Goal: Check status: Check status

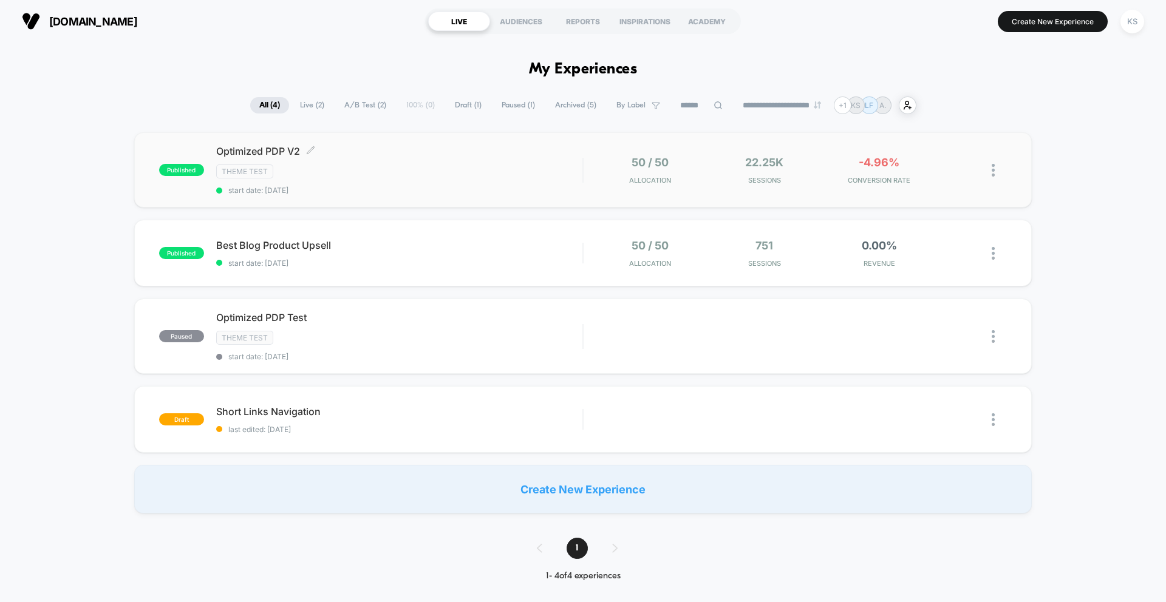
click at [386, 169] on div "Theme Test" at bounding box center [399, 172] width 366 height 14
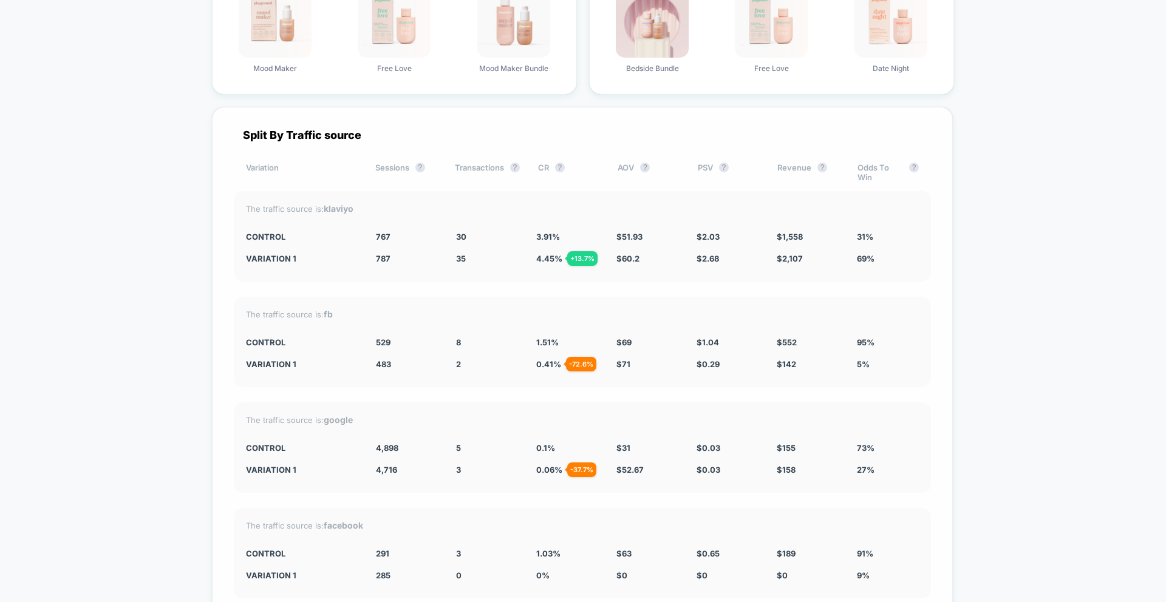
scroll to position [4510, 0]
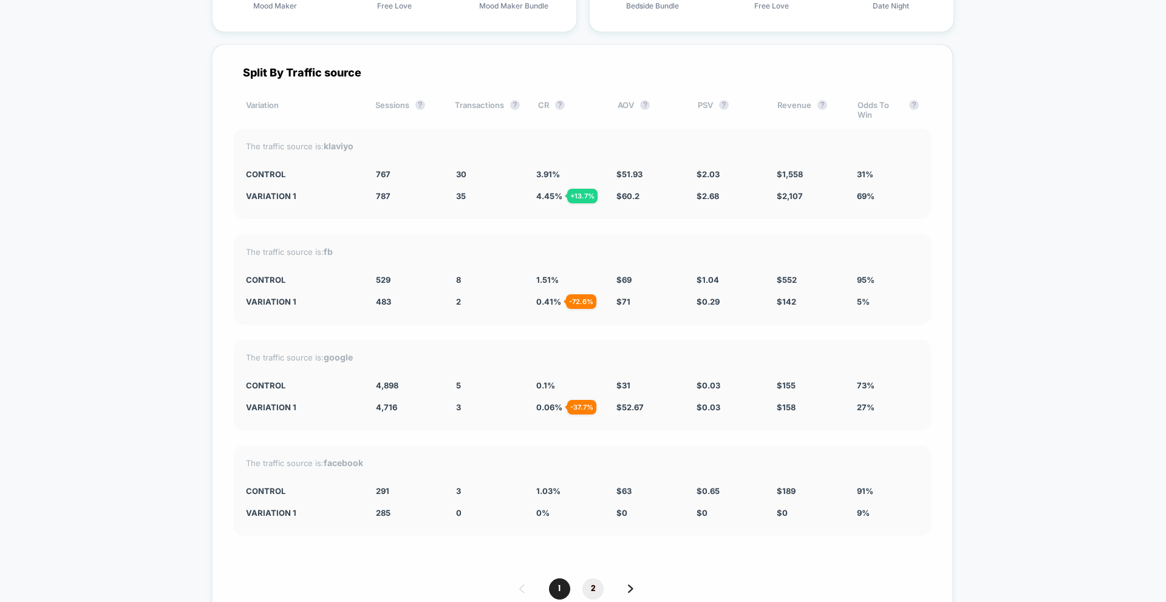
click at [590, 590] on span "2" at bounding box center [592, 589] width 21 height 21
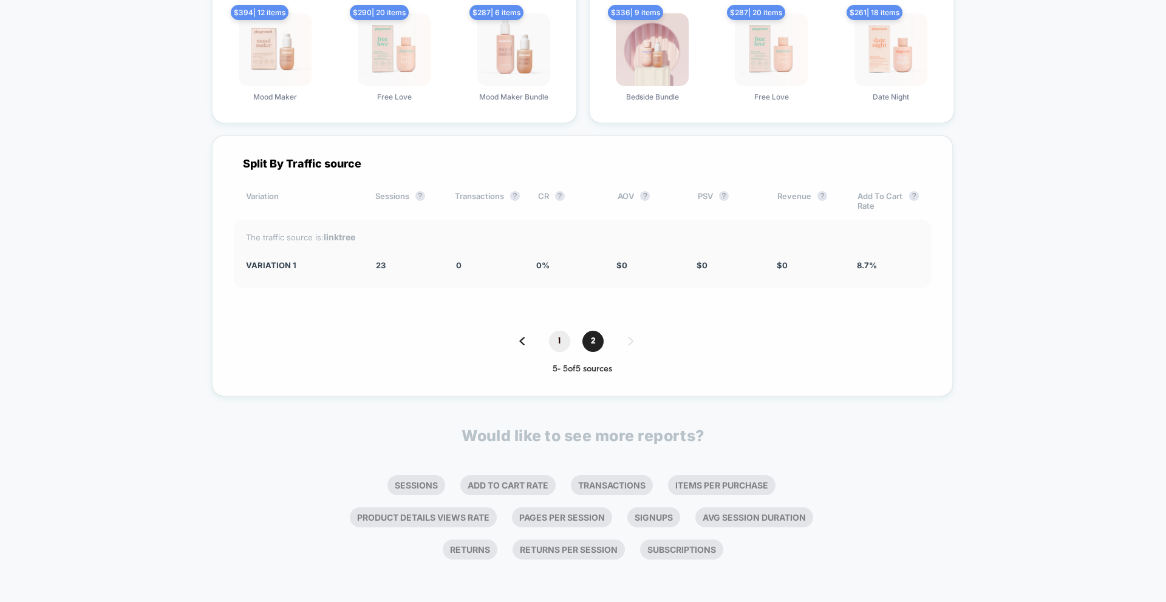
click at [559, 347] on span "1" at bounding box center [559, 341] width 21 height 21
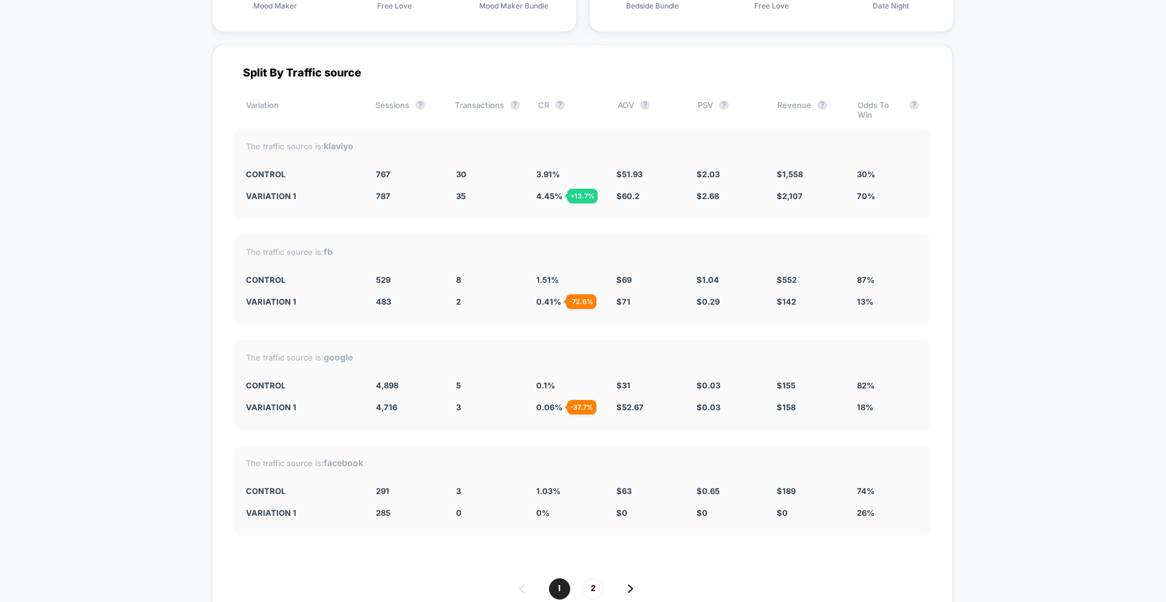
click at [588, 600] on div "1 2 1 - 4 of 5 sources" at bounding box center [582, 601] width 697 height 44
click at [593, 591] on span "2" at bounding box center [592, 589] width 21 height 21
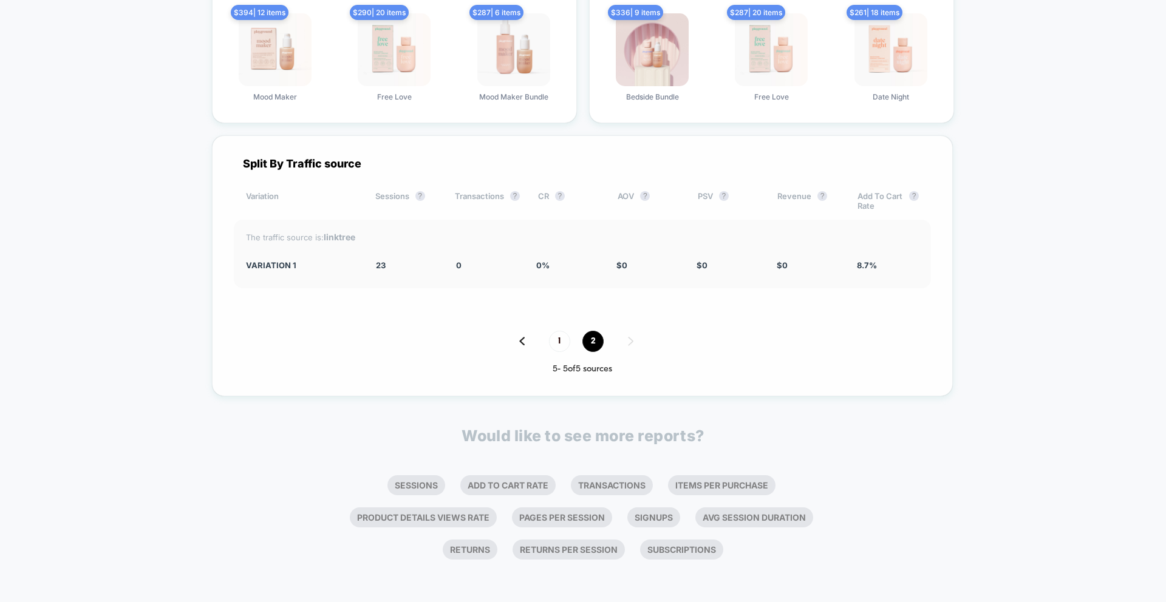
scroll to position [4419, 0]
click at [563, 339] on span "1" at bounding box center [559, 341] width 21 height 21
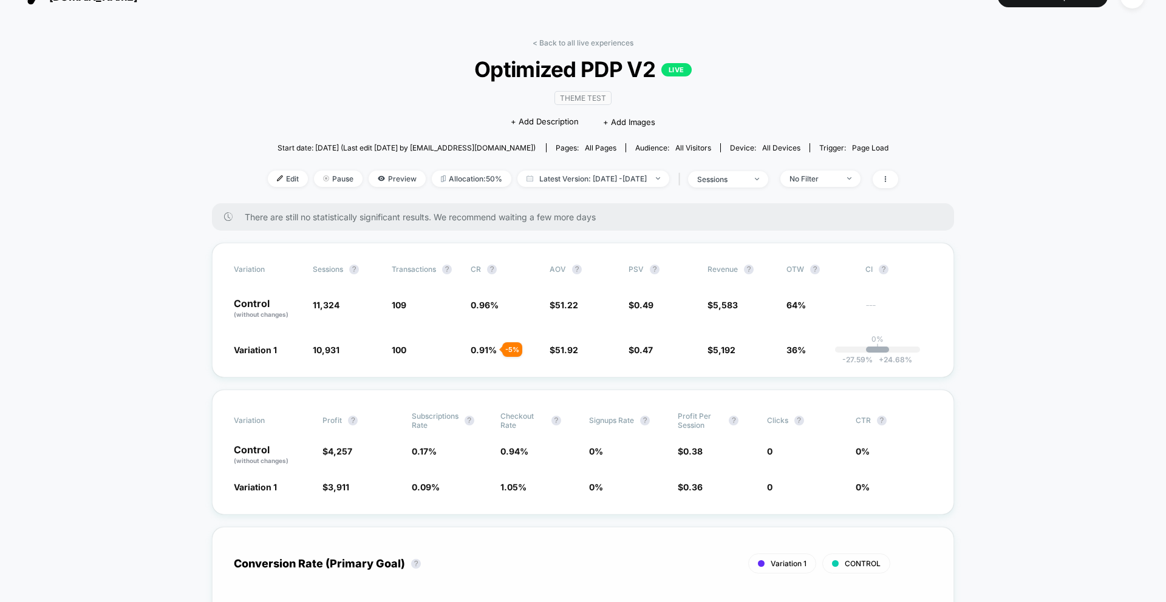
scroll to position [22, 0]
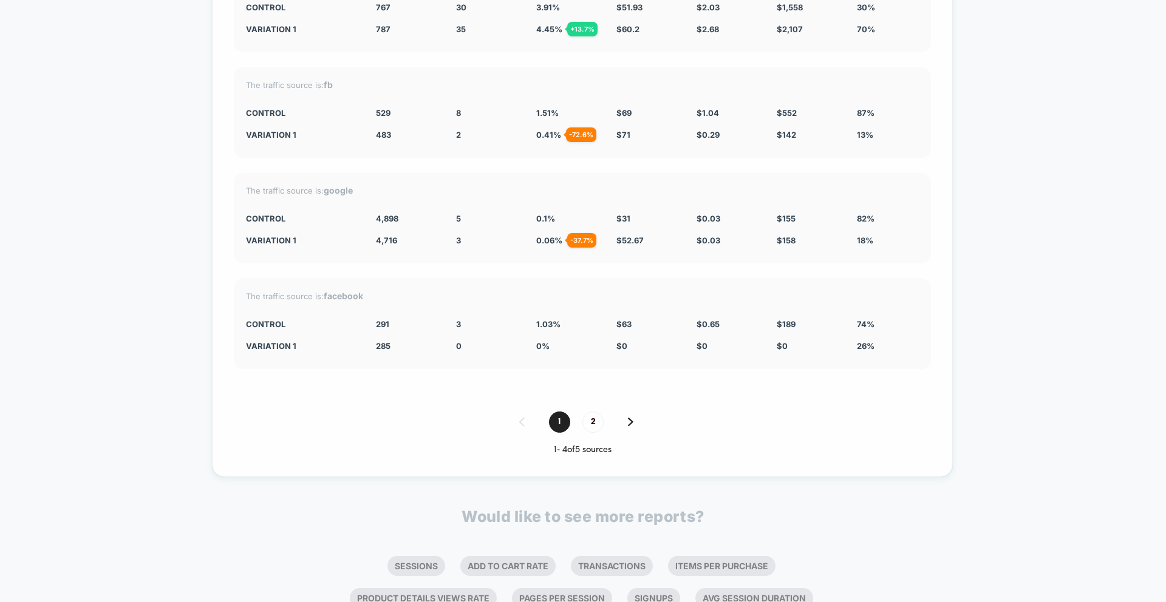
scroll to position [4606, 0]
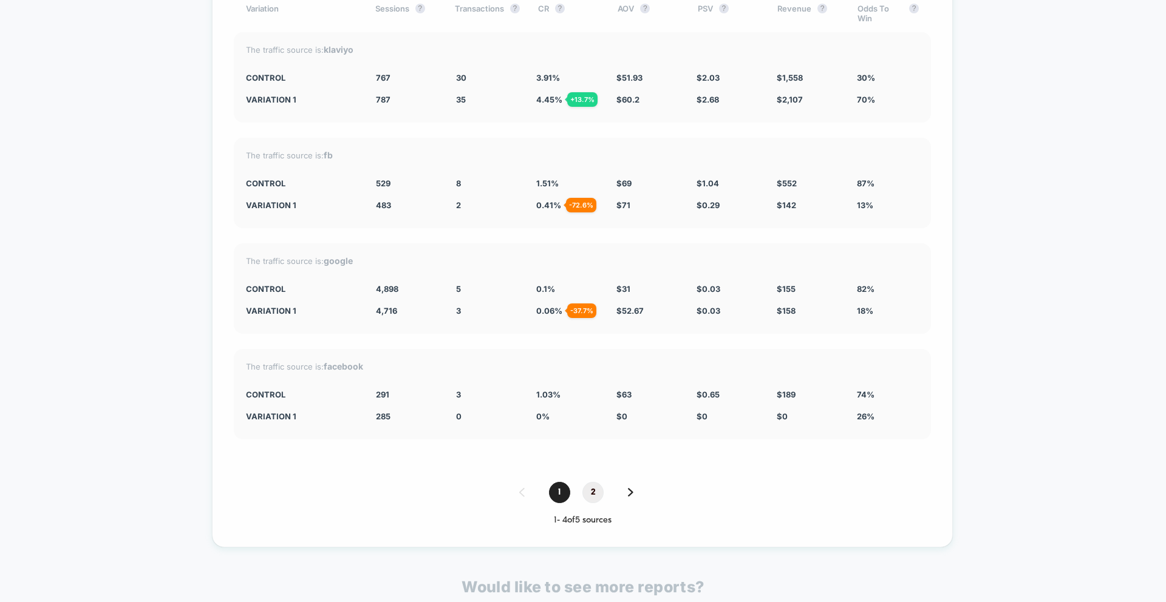
click at [589, 490] on span "2" at bounding box center [592, 492] width 21 height 21
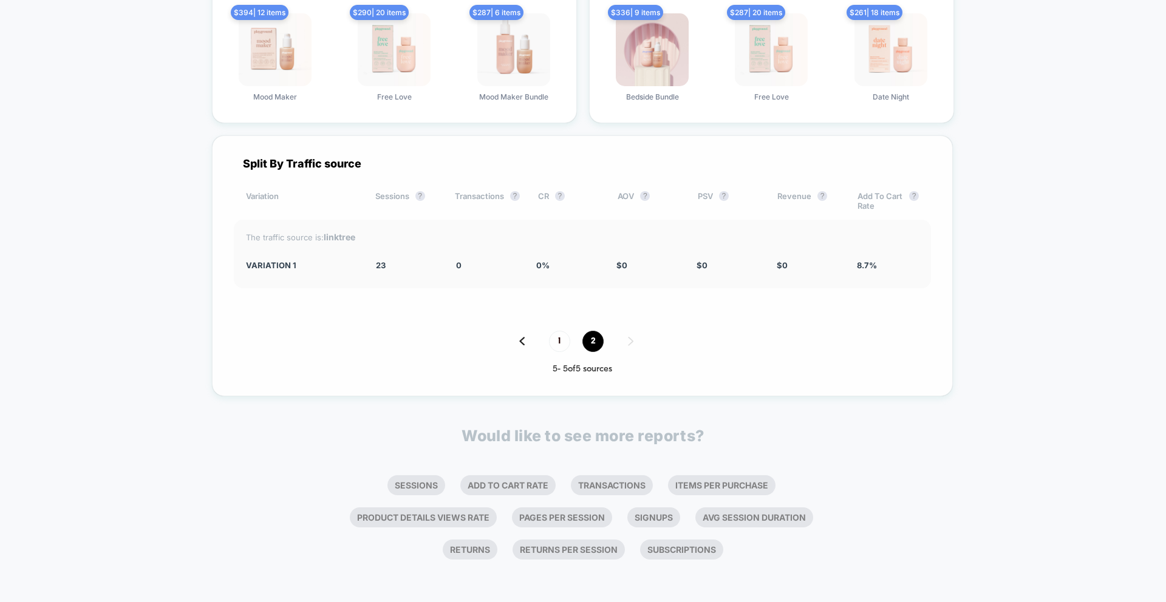
scroll to position [4419, 0]
click at [561, 341] on span "1" at bounding box center [559, 341] width 21 height 21
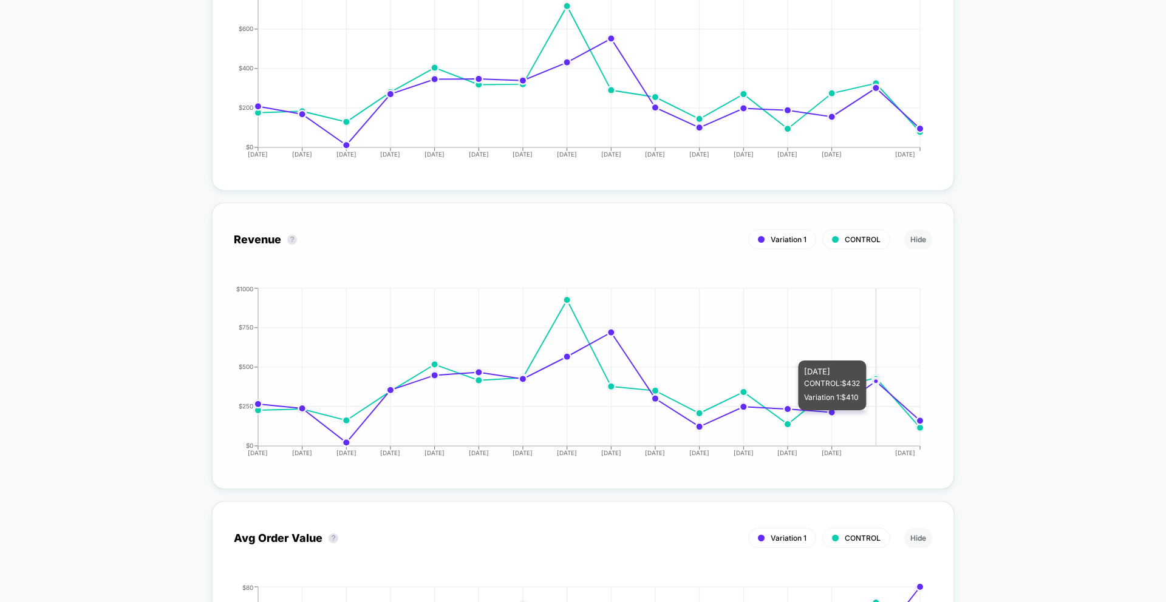
scroll to position [0, 0]
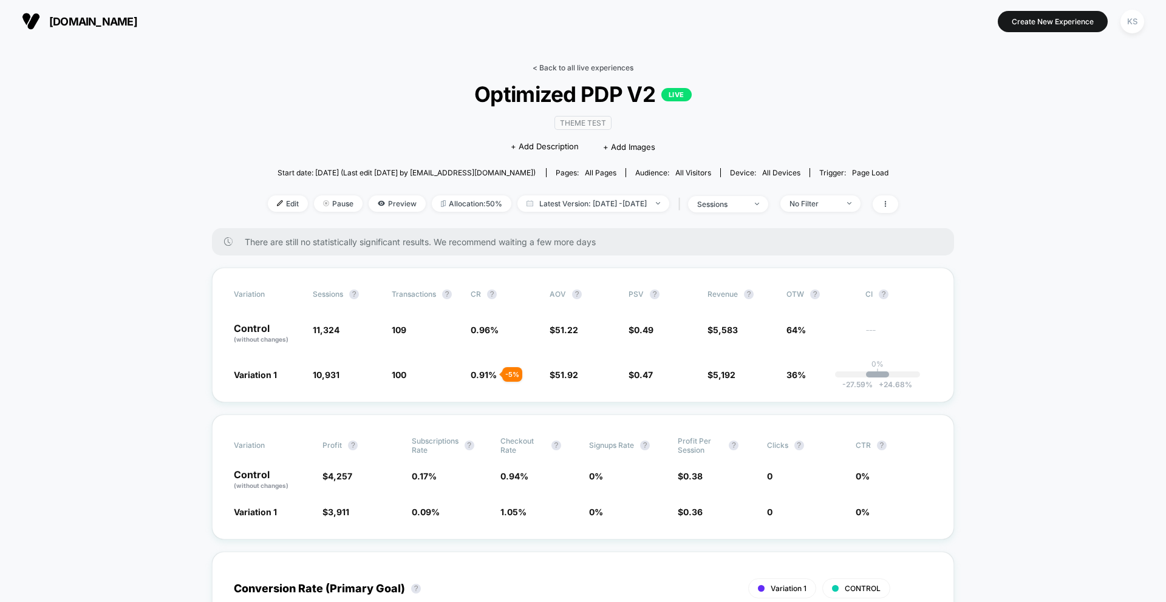
click at [551, 64] on link "< Back to all live experiences" at bounding box center [583, 67] width 101 height 9
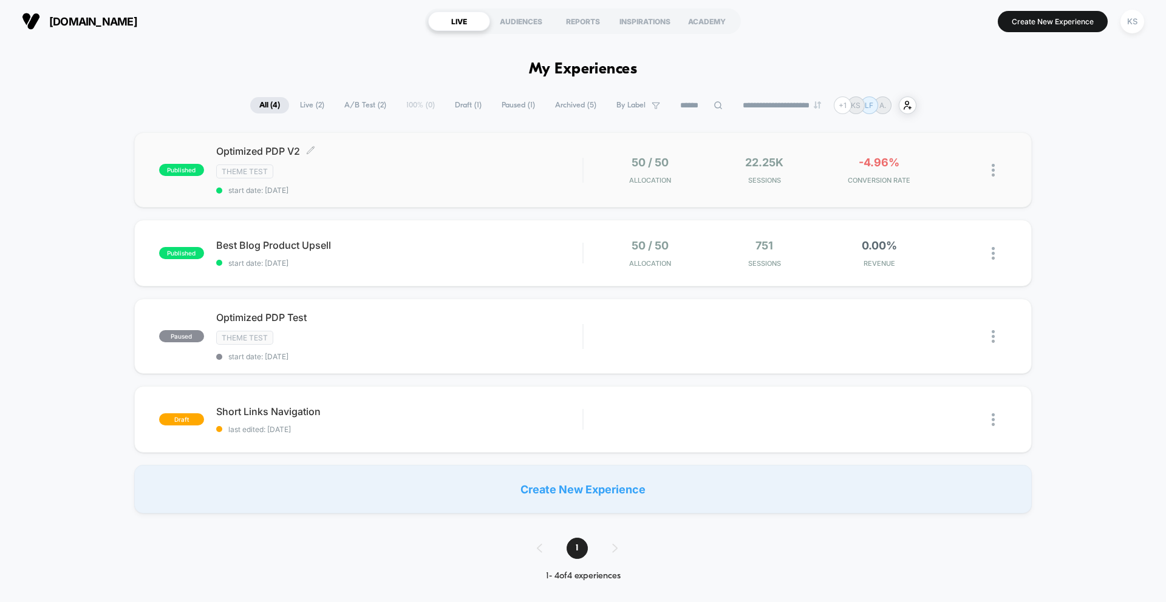
click at [341, 166] on div "Theme Test" at bounding box center [399, 172] width 366 height 14
click at [183, 177] on div "published Optimized PDP V2 Click to edit experience details Click to edit exper…" at bounding box center [370, 170] width 423 height 50
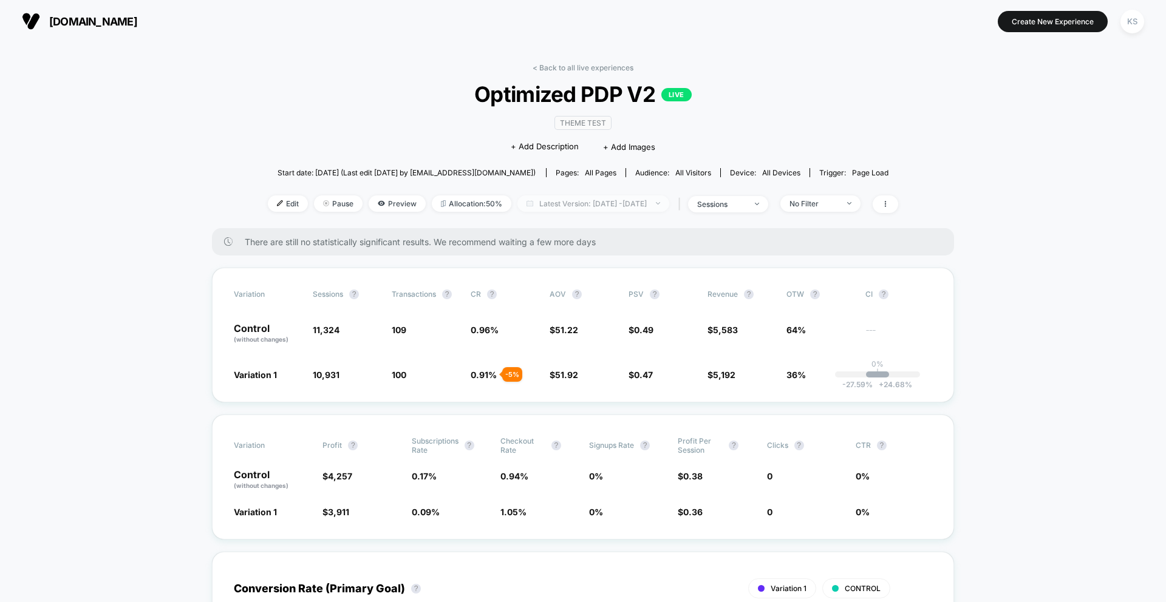
click at [587, 209] on span "Latest Version: [DATE] - [DATE]" at bounding box center [593, 204] width 152 height 16
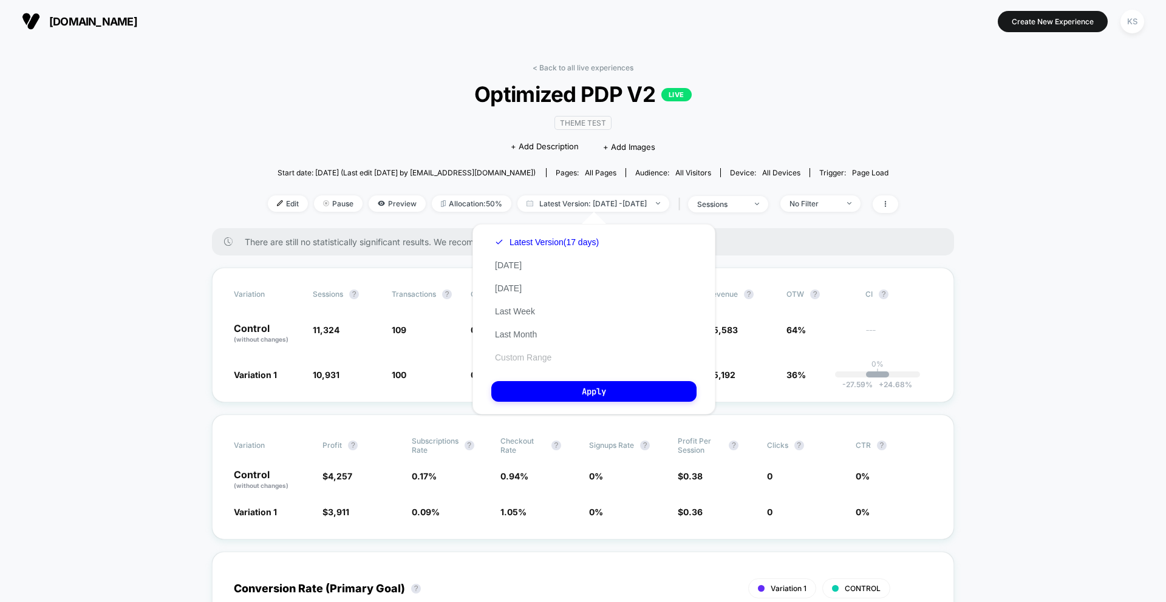
click at [531, 357] on button "Custom Range" at bounding box center [523, 357] width 64 height 11
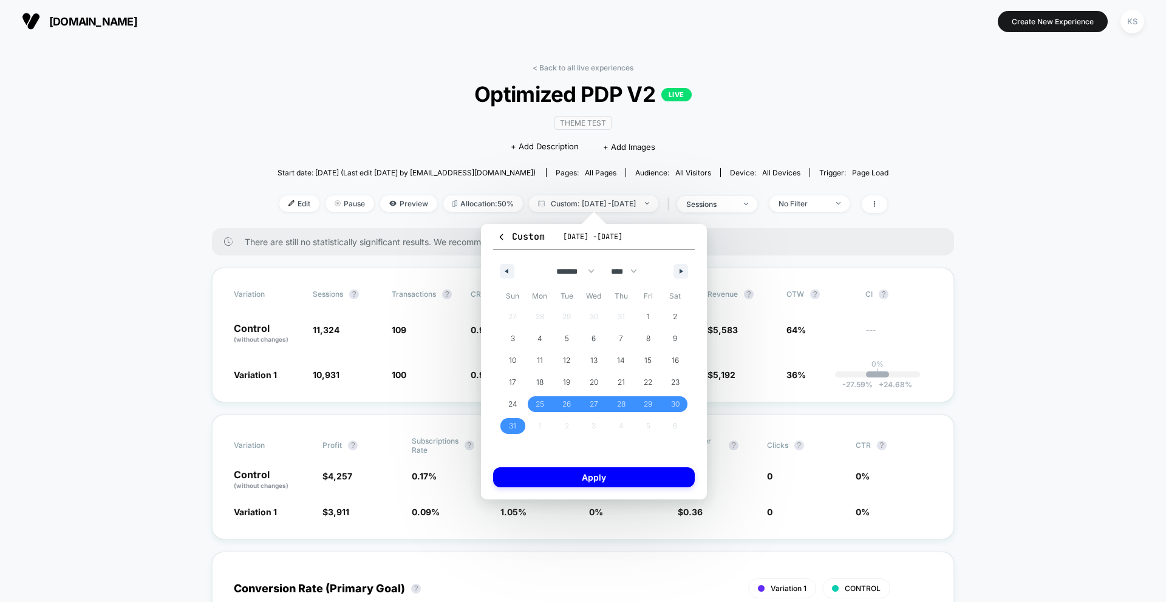
click at [680, 263] on div "******* ******** ***** ***** *** **** **** ****** ********* ******* ******** **…" at bounding box center [594, 268] width 202 height 36
click at [683, 274] on button "button" at bounding box center [680, 271] width 15 height 15
select select "*"
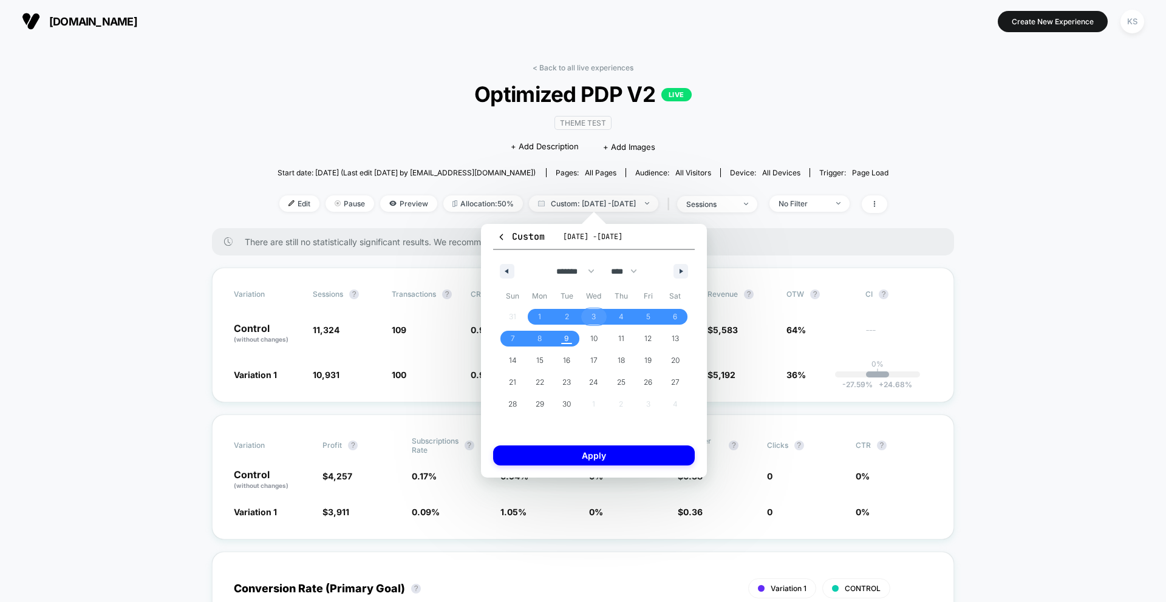
click at [584, 315] on span "3" at bounding box center [594, 317] width 27 height 16
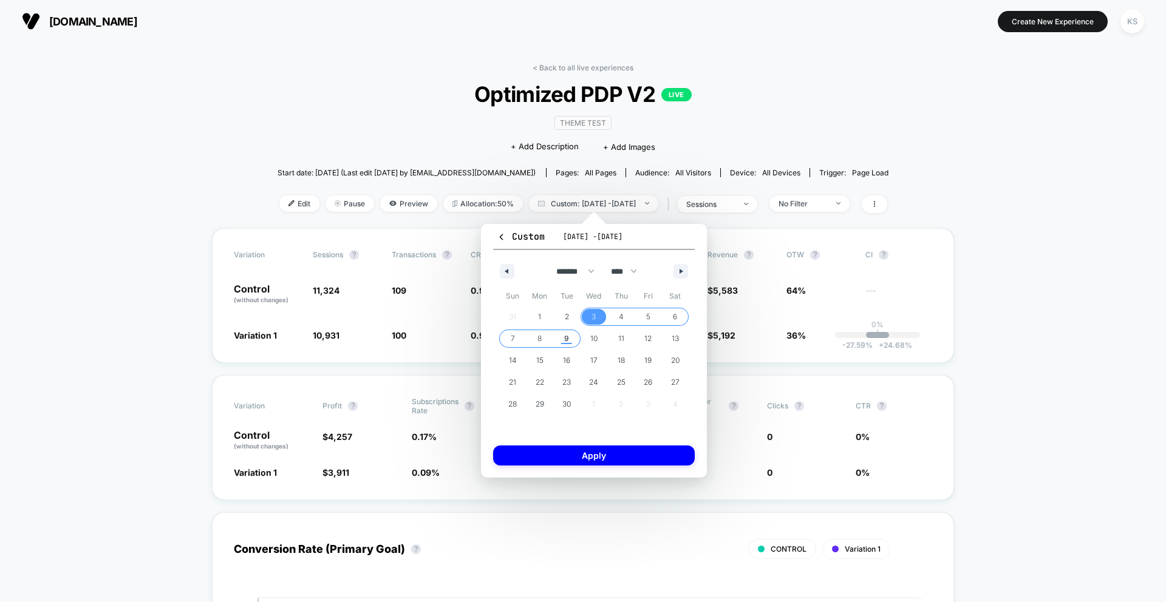
click at [566, 341] on span "9" at bounding box center [566, 339] width 5 height 22
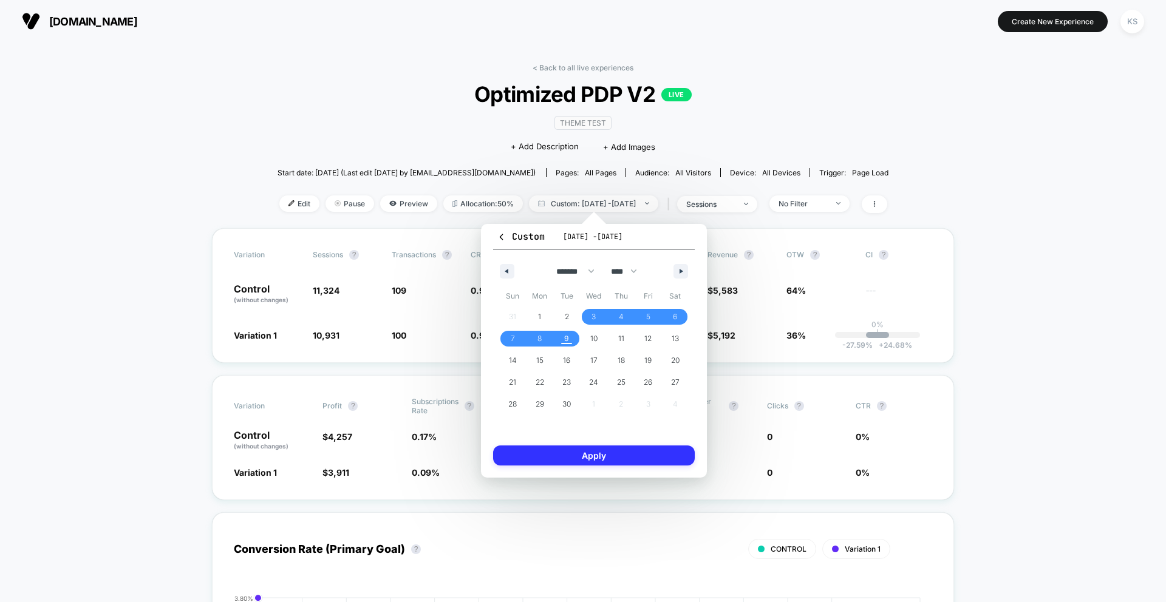
click at [641, 463] on button "Apply" at bounding box center [594, 456] width 202 height 20
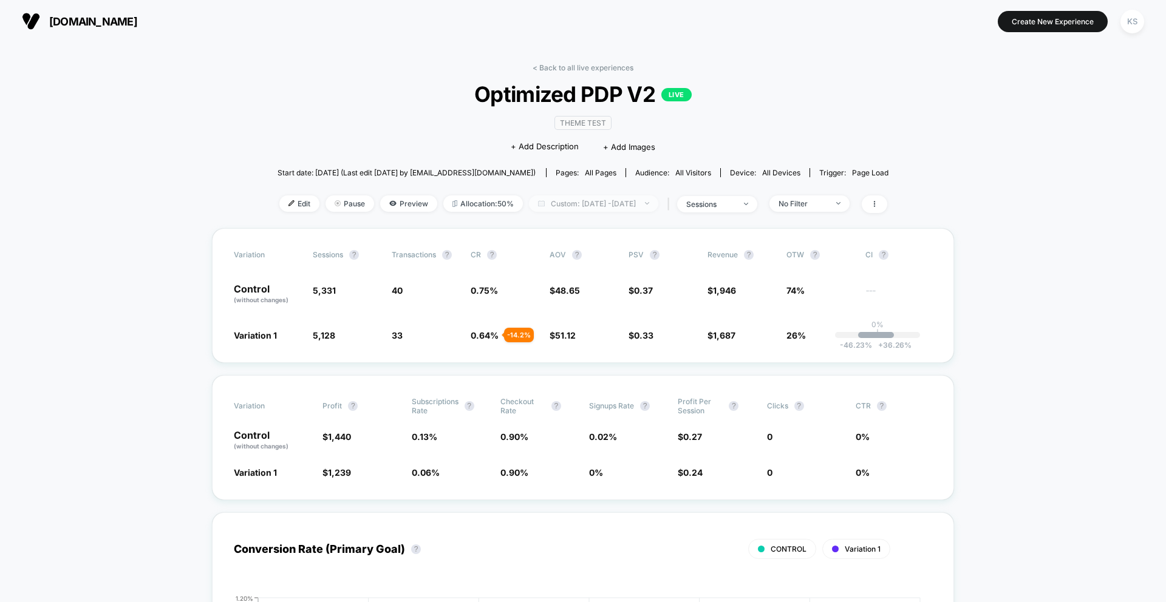
click at [592, 197] on span "Custom: [DATE] - [DATE]" at bounding box center [593, 204] width 129 height 16
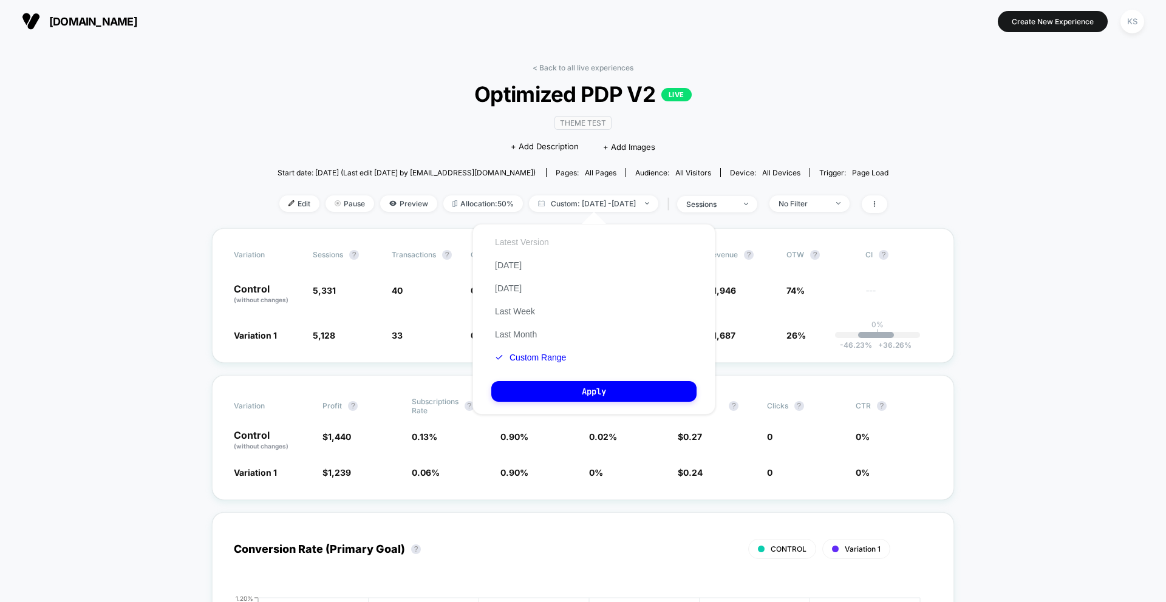
click at [544, 242] on button "Latest Version" at bounding box center [521, 242] width 61 height 11
click at [593, 397] on button "Apply" at bounding box center [593, 391] width 205 height 21
